Goal: Find specific page/section: Find specific page/section

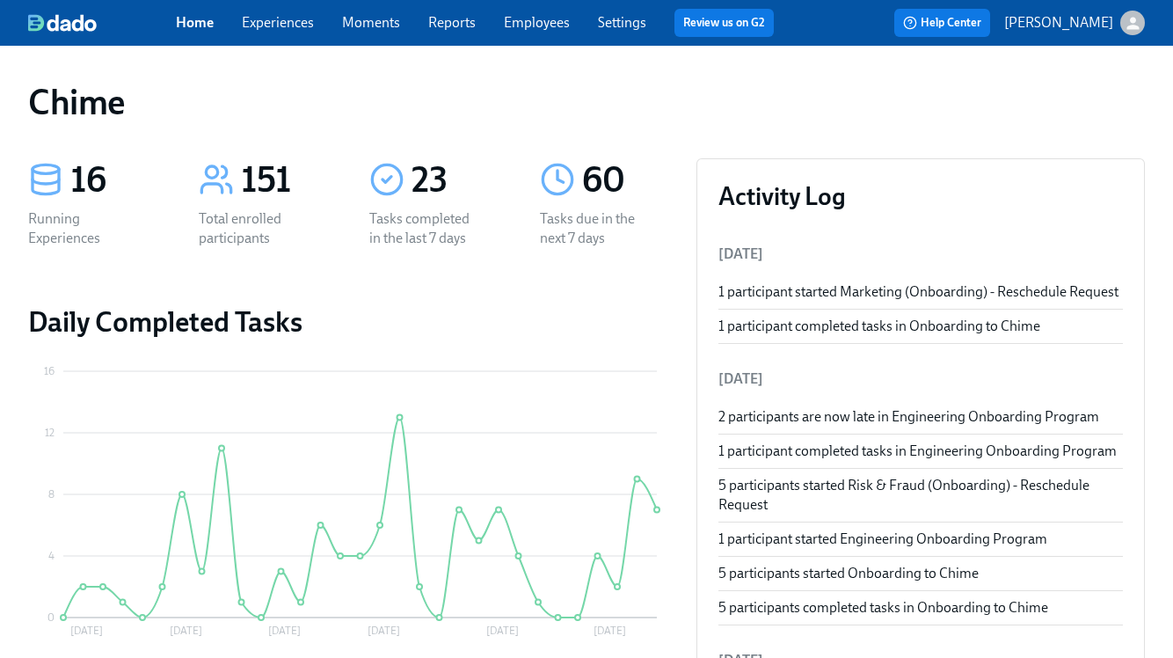
click at [295, 25] on link "Experiences" at bounding box center [278, 22] width 72 height 17
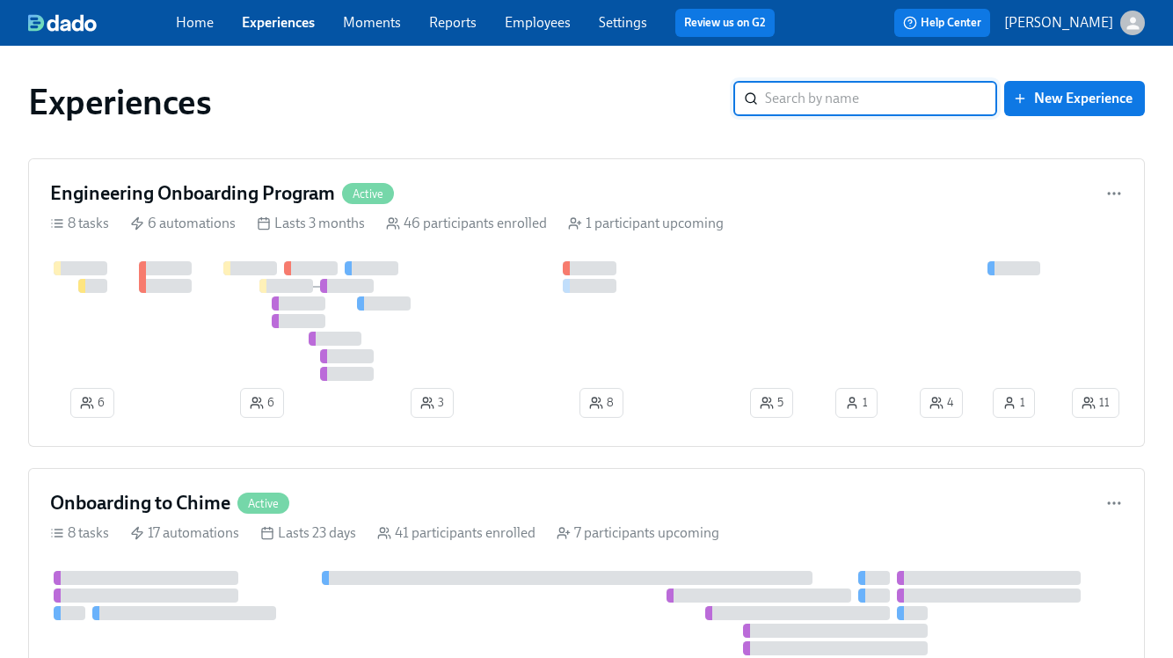
click at [545, 30] on link "Employees" at bounding box center [538, 22] width 66 height 17
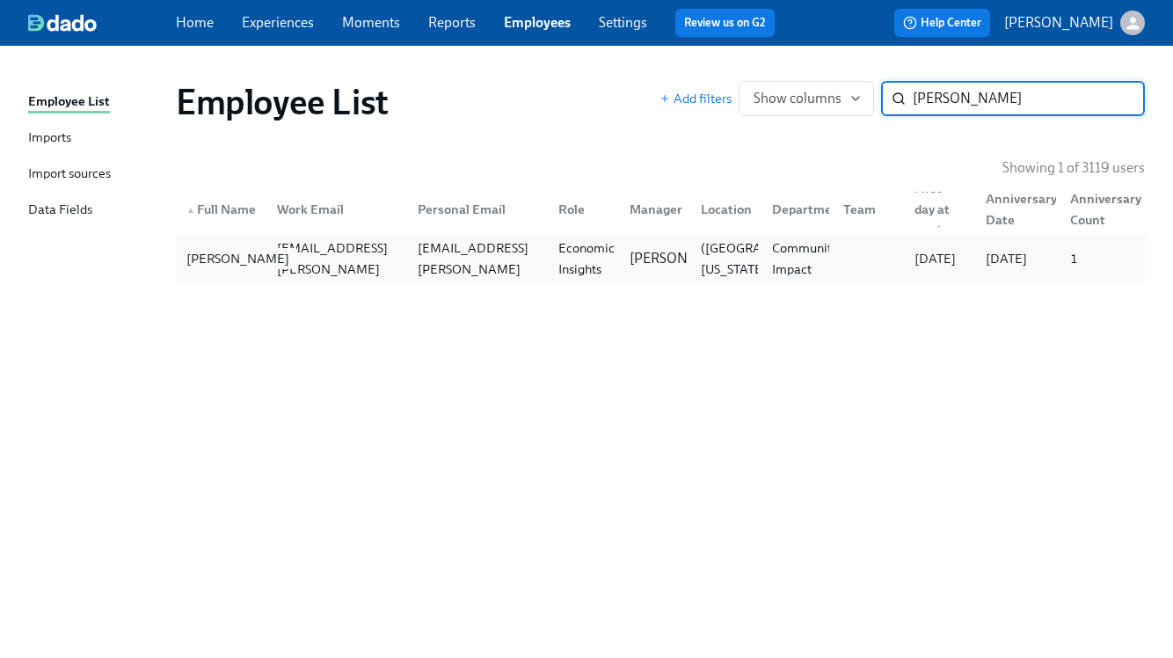
type input "[PERSON_NAME]"
click at [250, 248] on div "[PERSON_NAME]" at bounding box center [237, 258] width 117 height 21
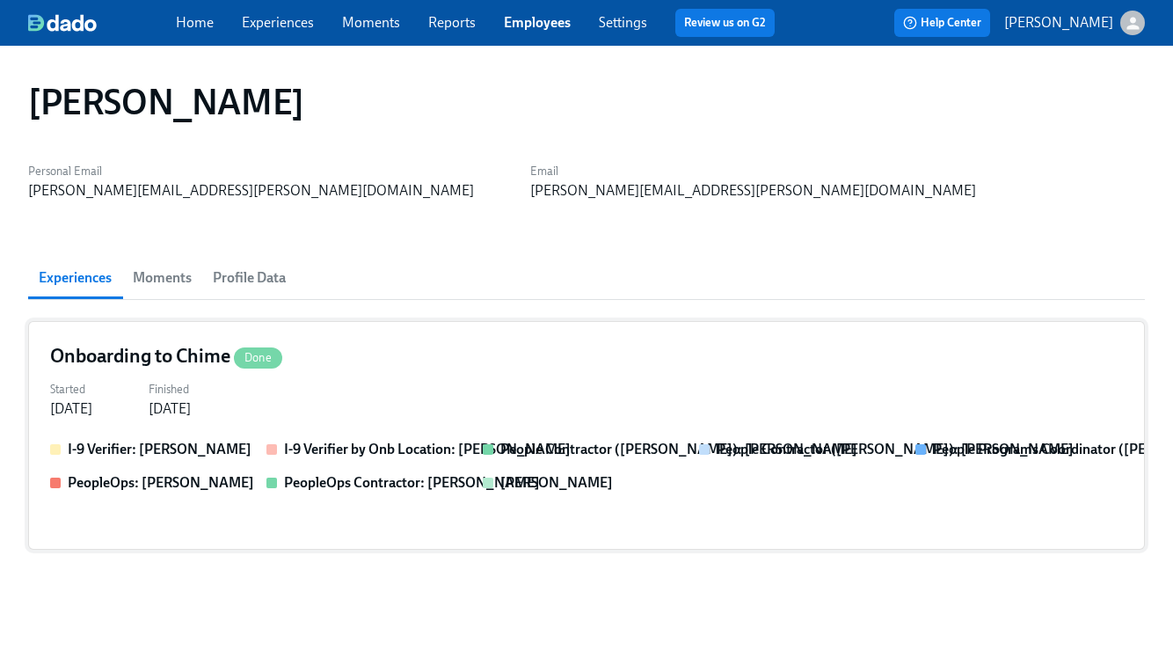
scroll to position [11, 0]
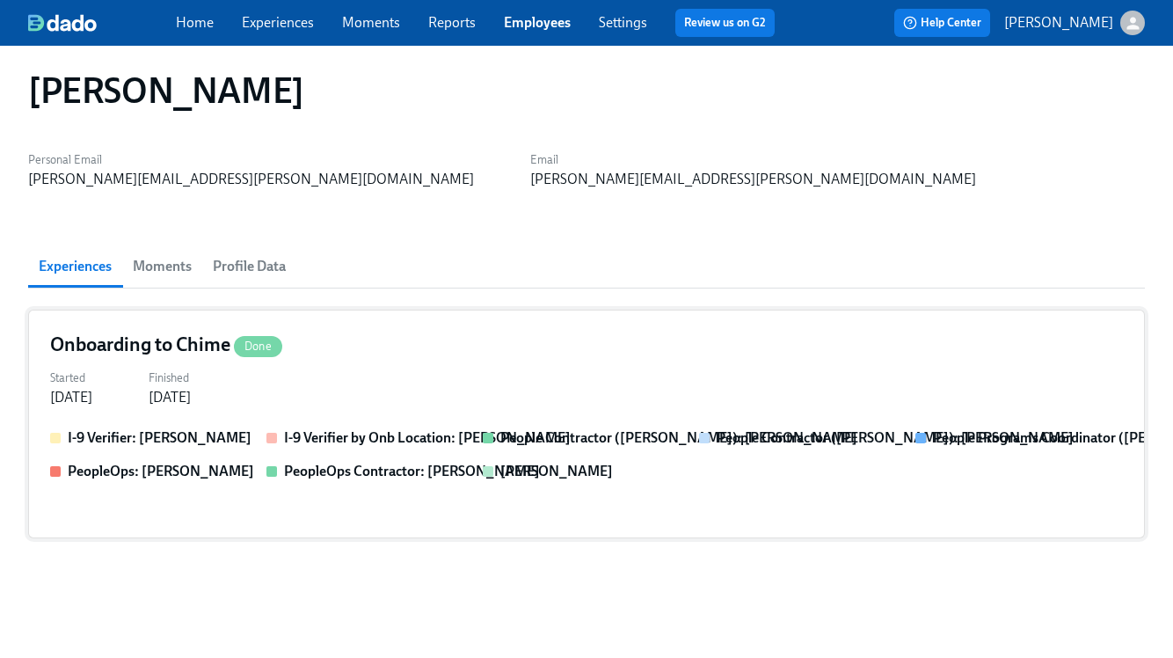
click at [374, 372] on div "Started [DATE] Finished [DATE]" at bounding box center [586, 386] width 1073 height 42
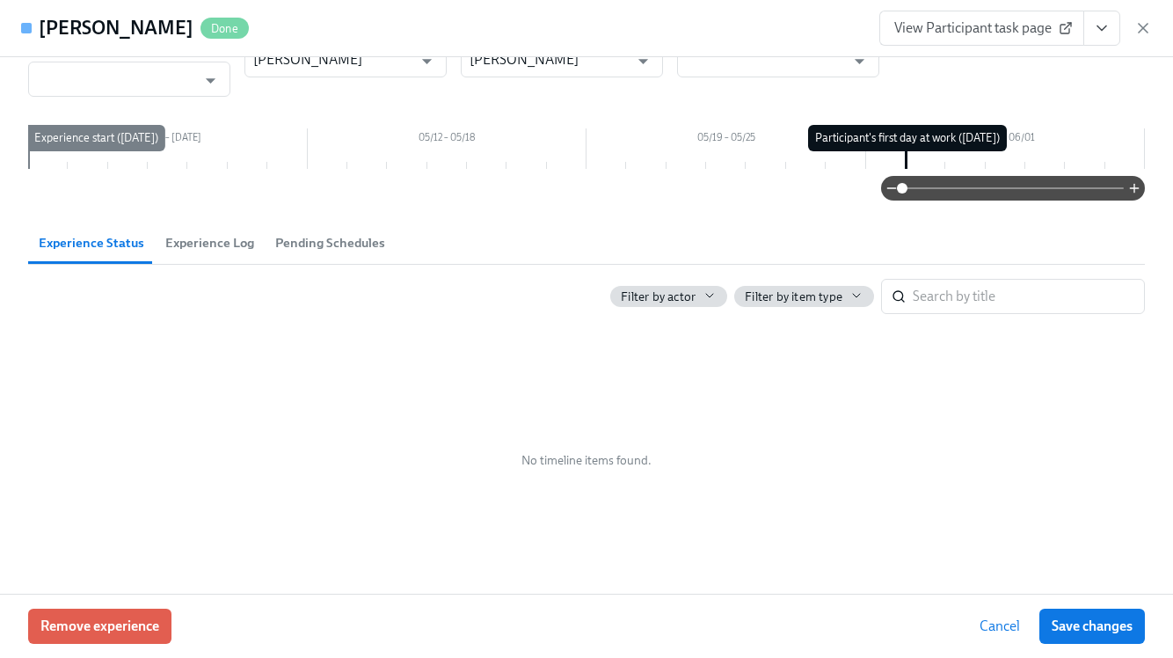
scroll to position [0, 0]
